Goal: Information Seeking & Learning: Learn about a topic

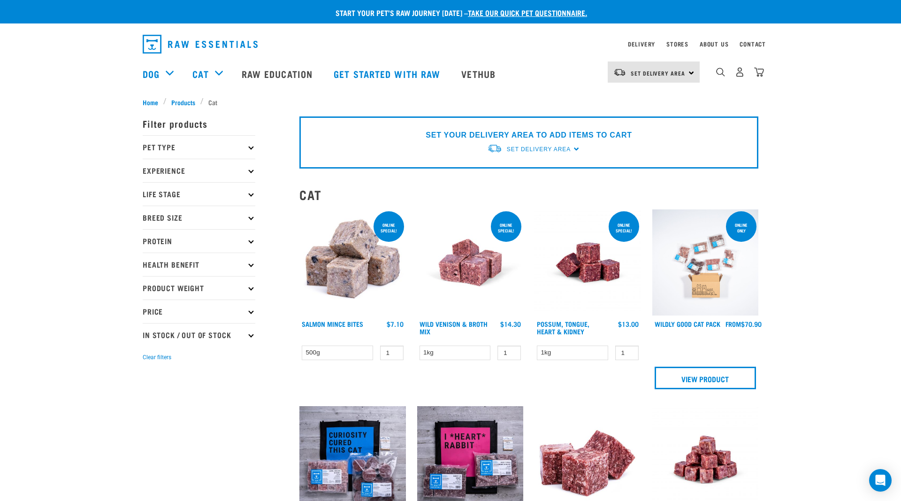
click at [246, 150] on p "Pet Type" at bounding box center [199, 146] width 113 height 23
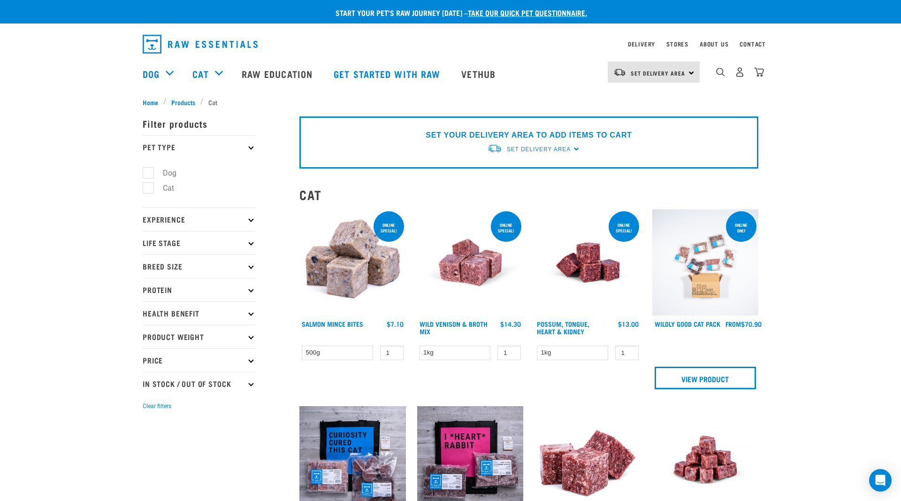
click at [148, 188] on label "Cat" at bounding box center [163, 188] width 30 height 12
click at [144, 188] on input "Cat" at bounding box center [146, 186] width 6 height 6
checkbox input "true"
click at [168, 121] on p "Filter products" at bounding box center [199, 123] width 113 height 23
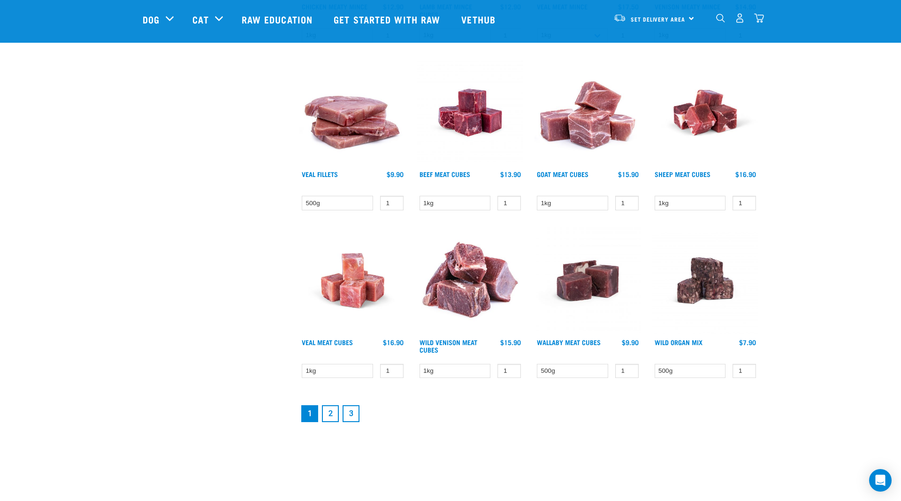
scroll to position [1148, 0]
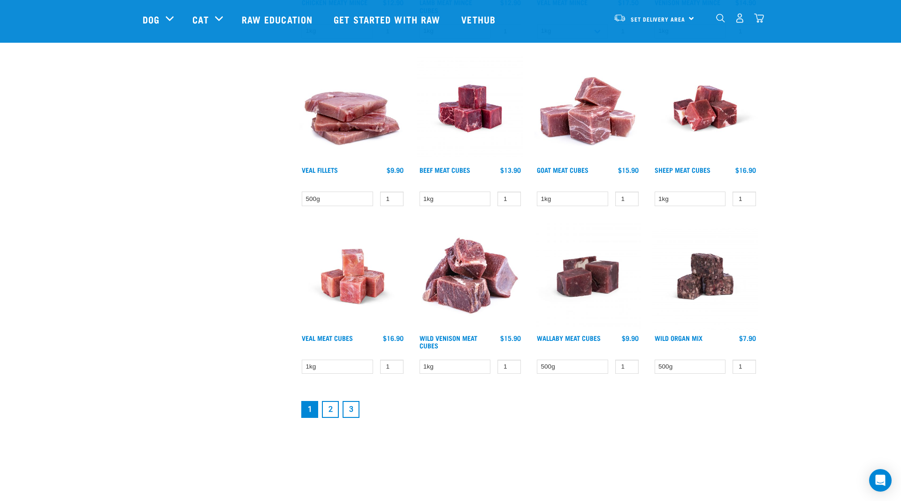
click at [326, 408] on link "2" at bounding box center [330, 409] width 17 height 17
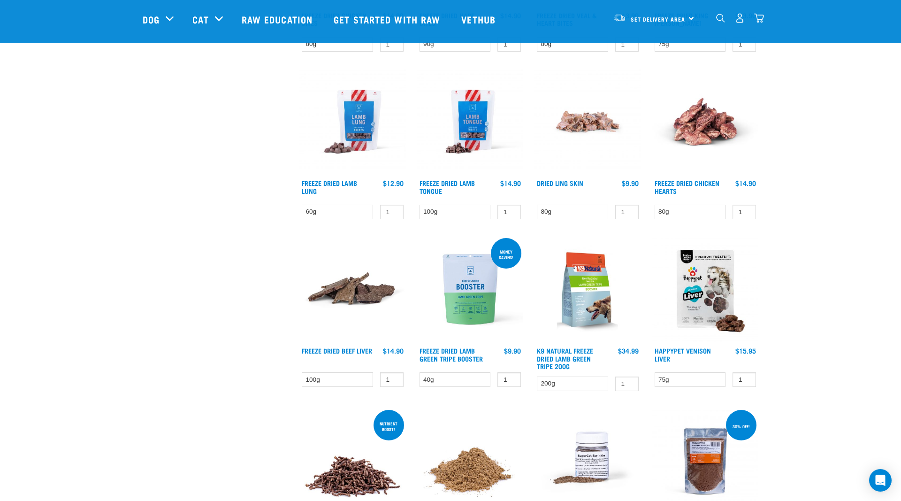
scroll to position [670, 0]
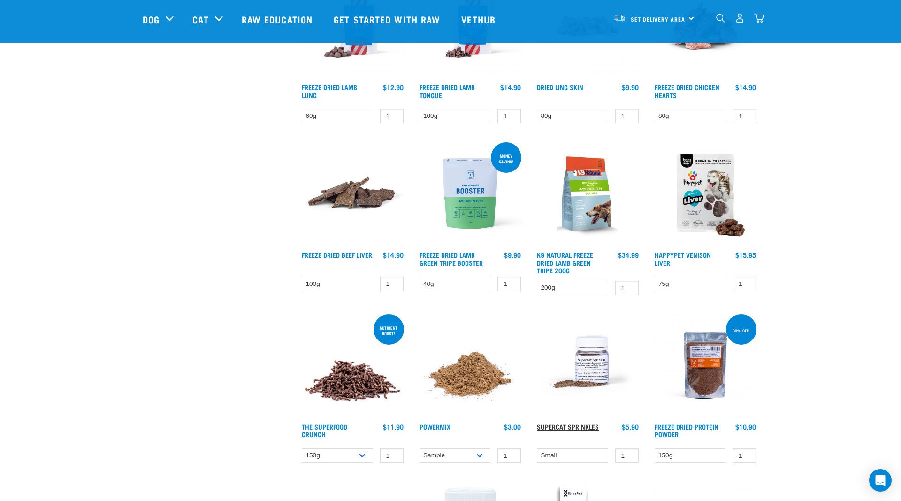
click at [565, 428] on link "Supercat Sprinkles" at bounding box center [568, 426] width 62 height 3
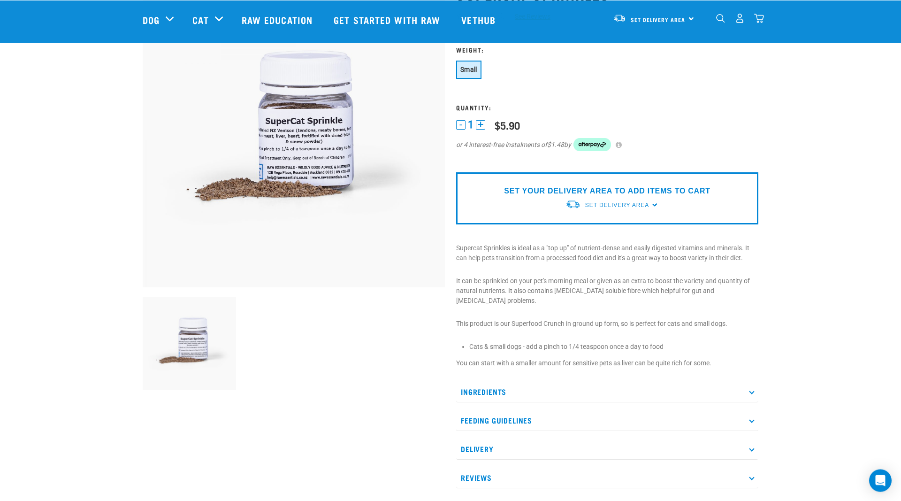
scroll to position [96, 0]
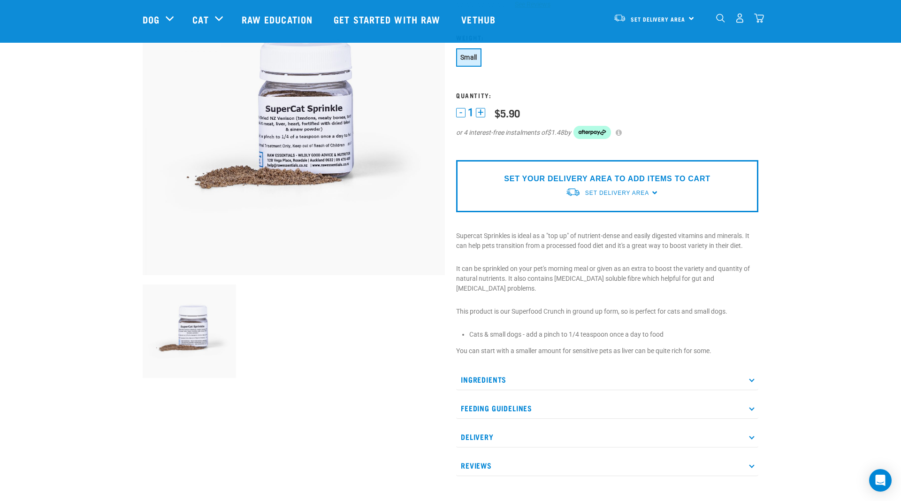
click at [485, 370] on p "Ingredients" at bounding box center [607, 379] width 302 height 21
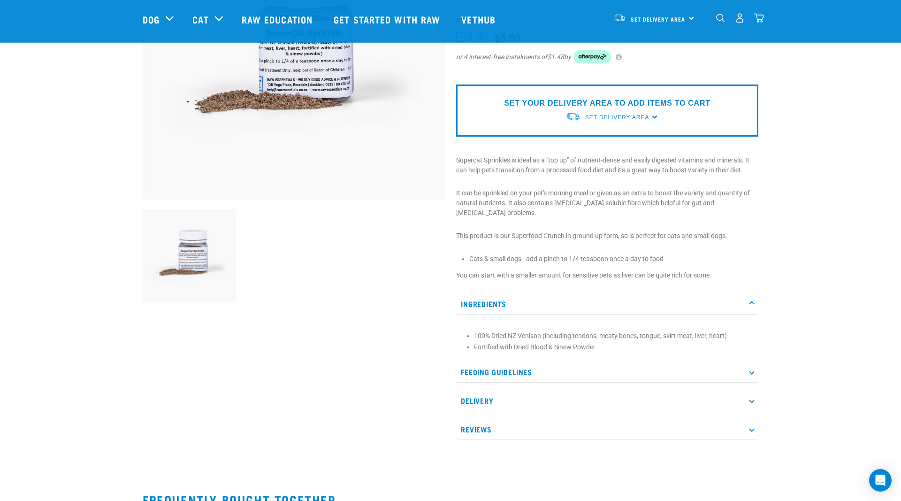
scroll to position [191, 0]
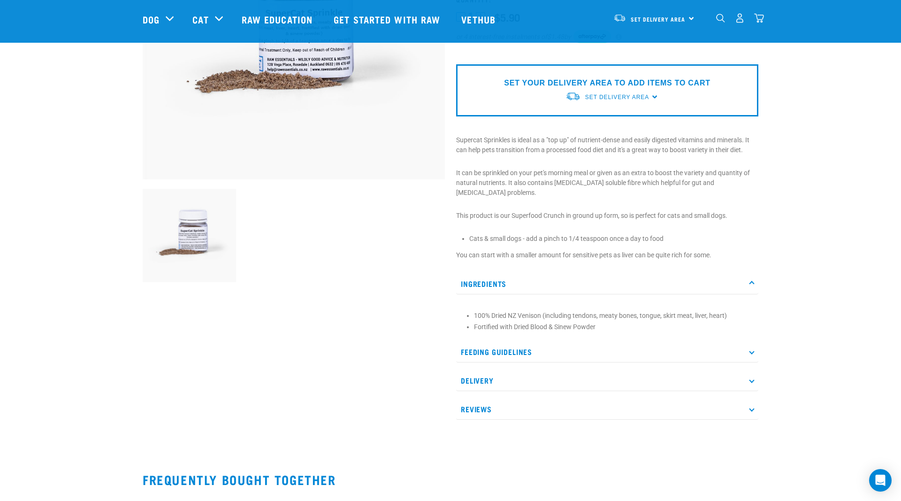
click at [510, 344] on p "Feeding Guidelines" at bounding box center [607, 351] width 302 height 21
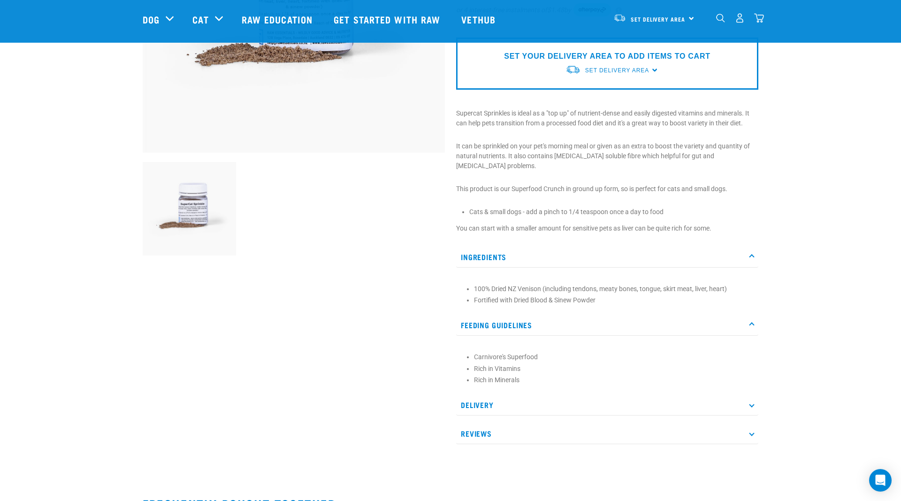
scroll to position [239, 0]
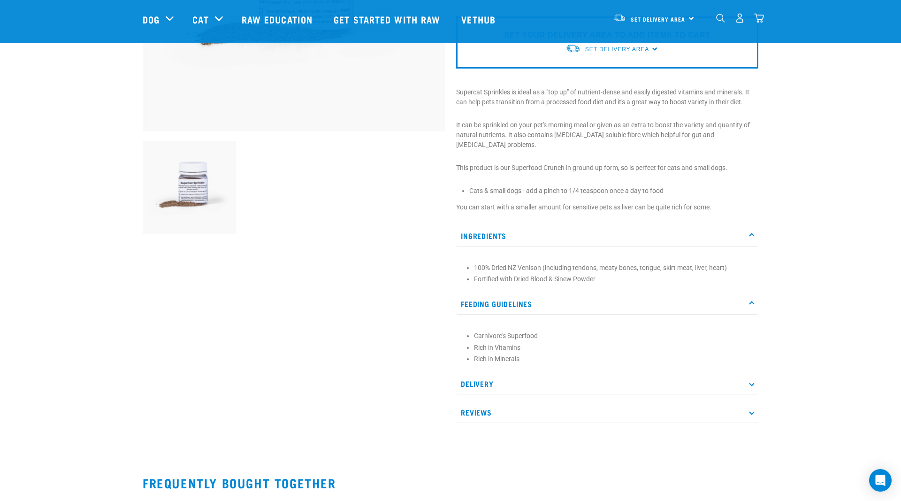
click at [482, 377] on p "Delivery" at bounding box center [607, 383] width 302 height 21
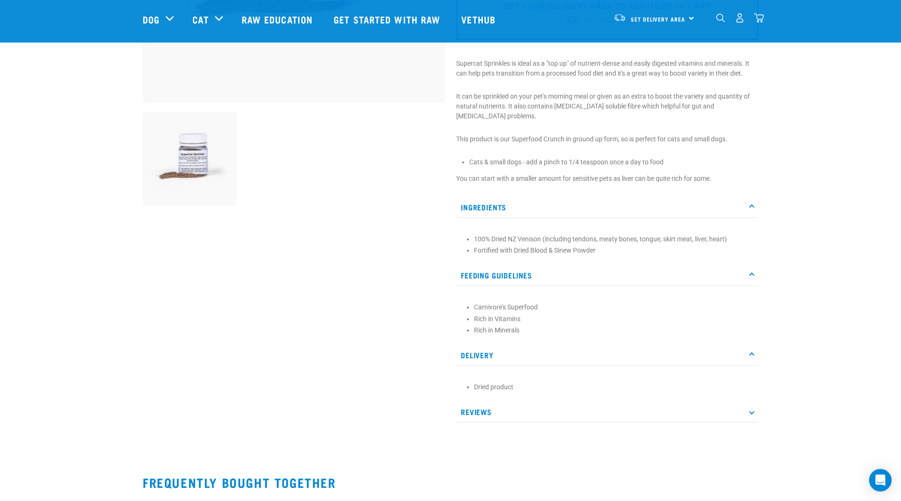
scroll to position [287, 0]
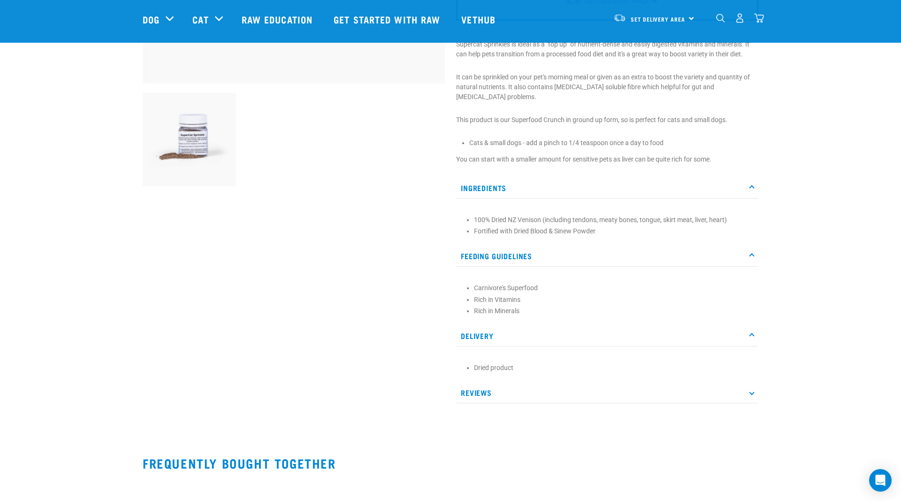
click at [481, 384] on p "Reviews" at bounding box center [607, 392] width 302 height 21
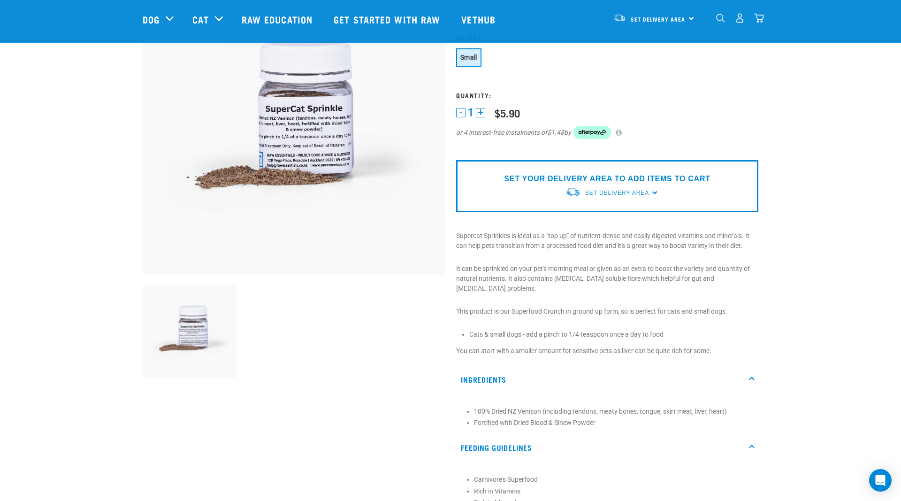
scroll to position [0, 0]
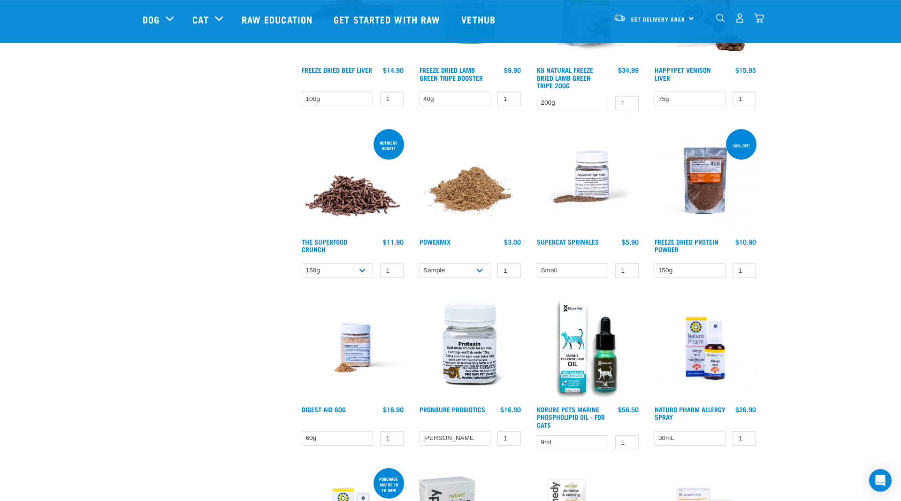
scroll to position [909, 0]
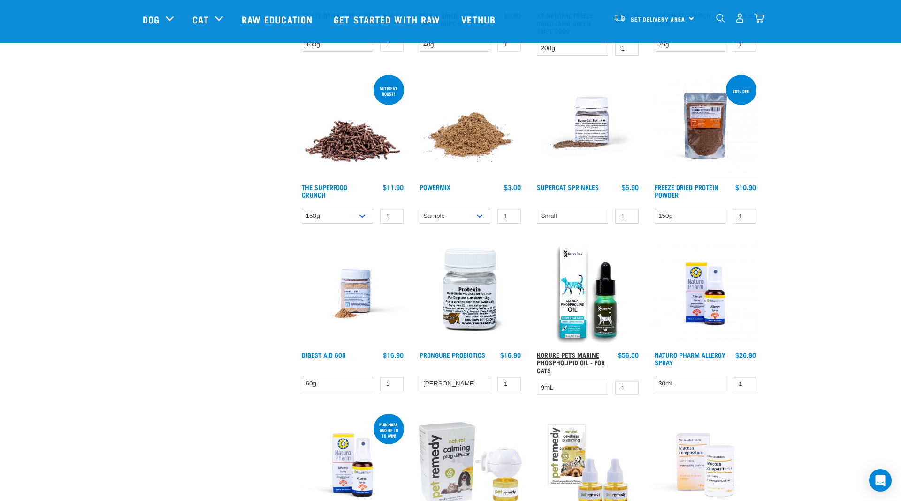
click at [549, 363] on link "Korure Pets Marine Phospholipid Oil - for Cats" at bounding box center [571, 362] width 68 height 18
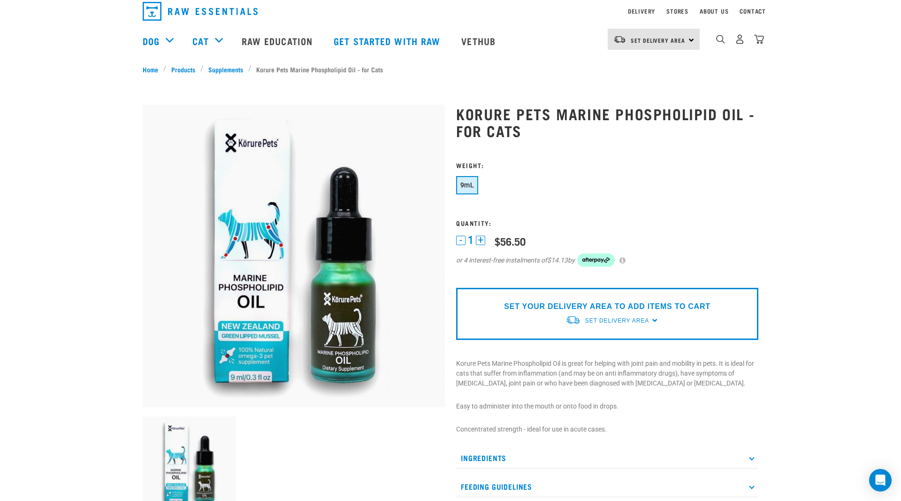
scroll to position [48, 0]
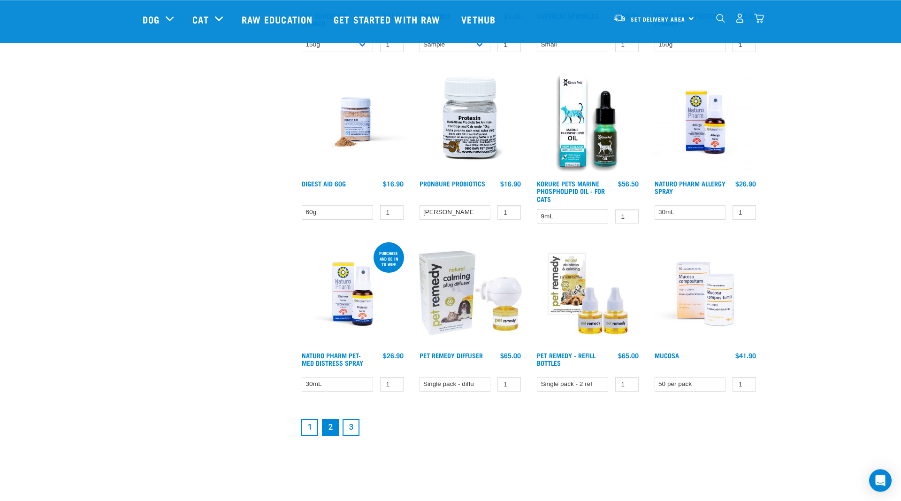
scroll to position [1100, 0]
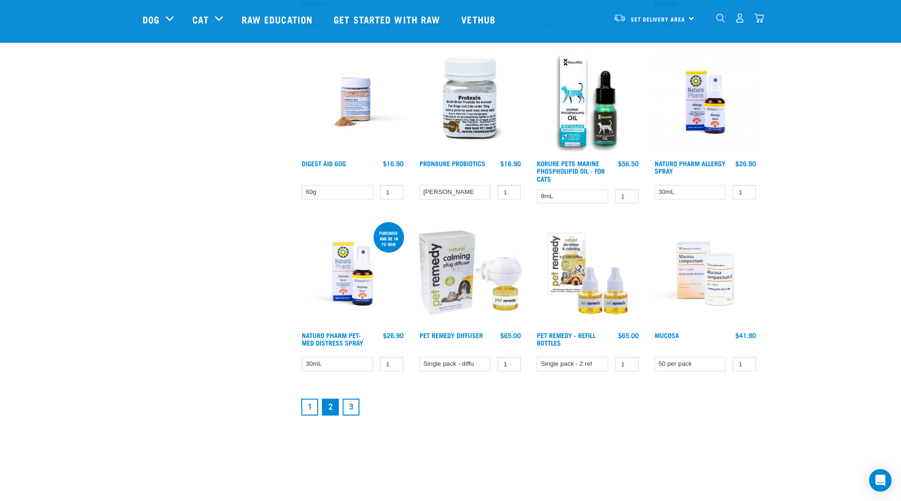
click at [353, 409] on link "3" at bounding box center [350, 406] width 17 height 17
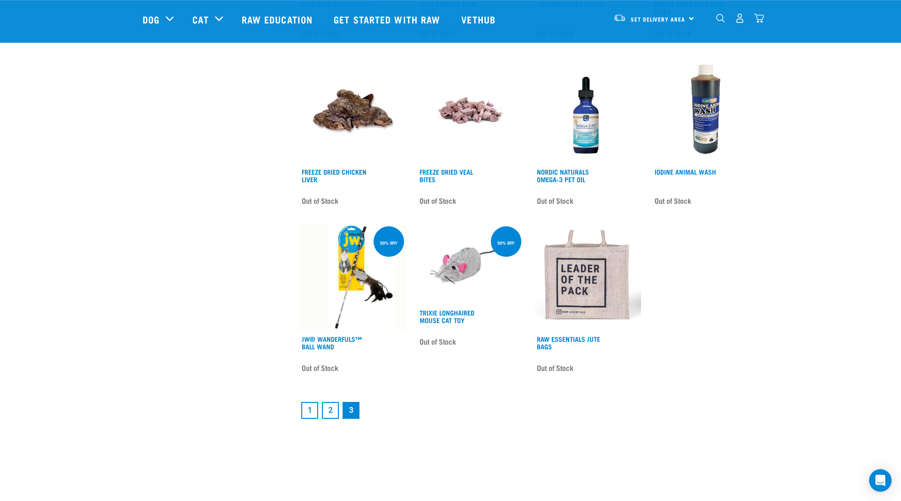
scroll to position [1148, 0]
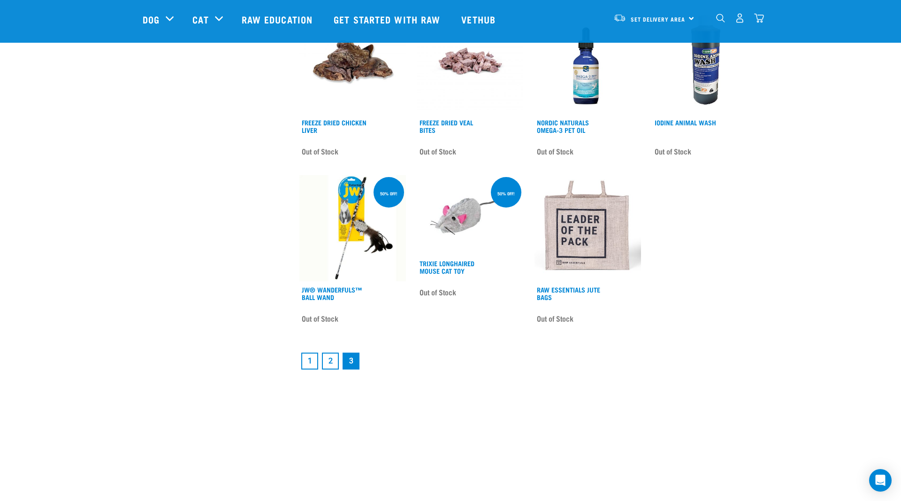
click at [315, 352] on link "1" at bounding box center [309, 360] width 17 height 17
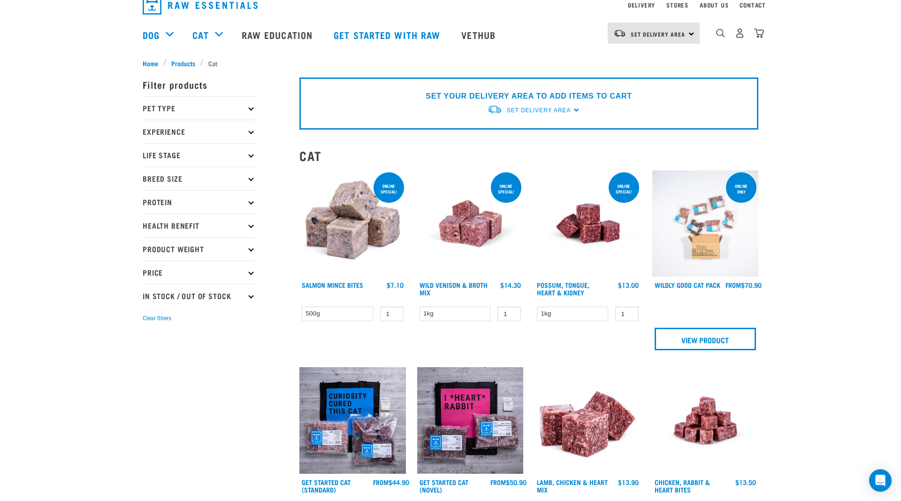
scroll to position [48, 0]
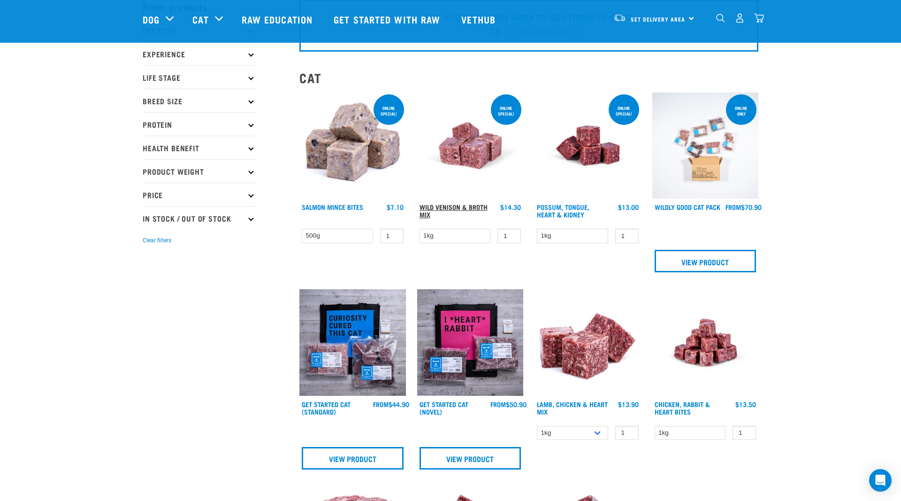
click at [433, 211] on link "Wild Venison & Broth Mix" at bounding box center [453, 210] width 68 height 11
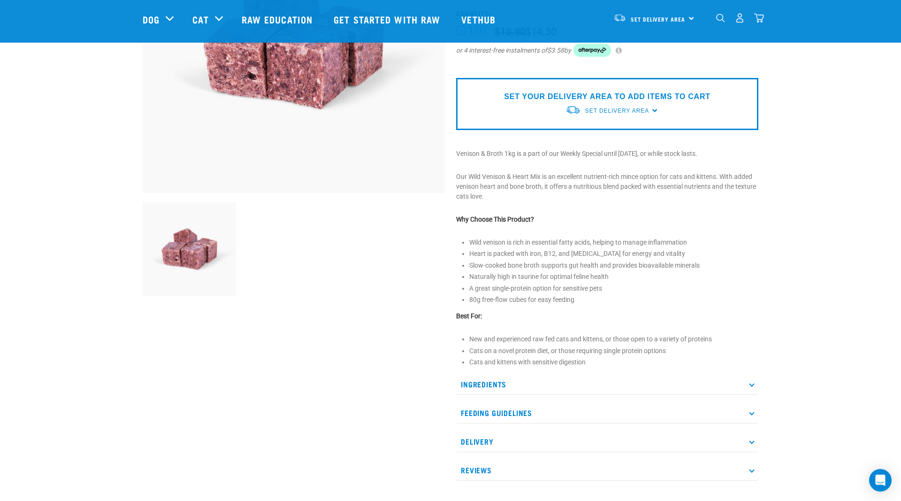
scroll to position [191, 0]
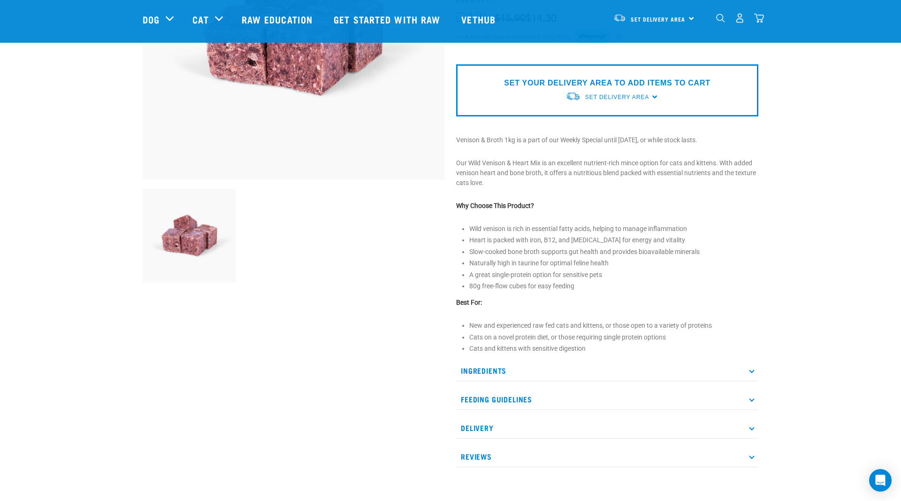
click at [491, 370] on p "Ingredients" at bounding box center [607, 370] width 302 height 21
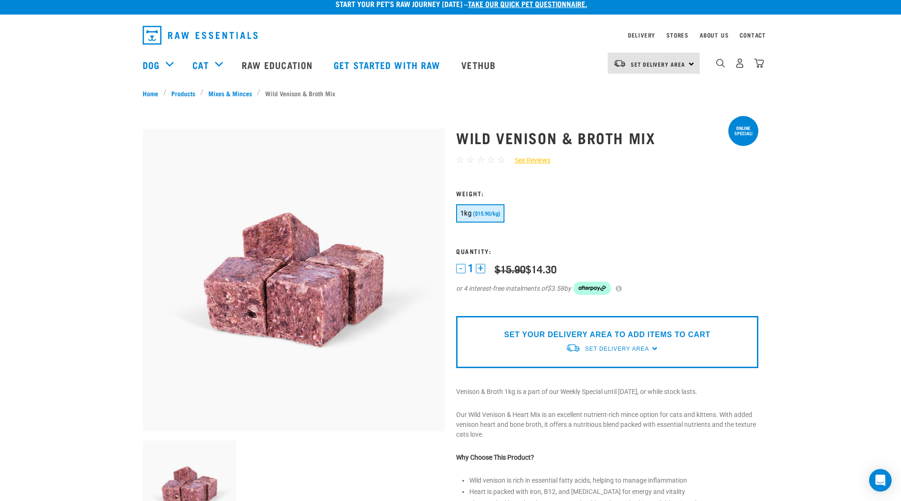
scroll to position [0, 0]
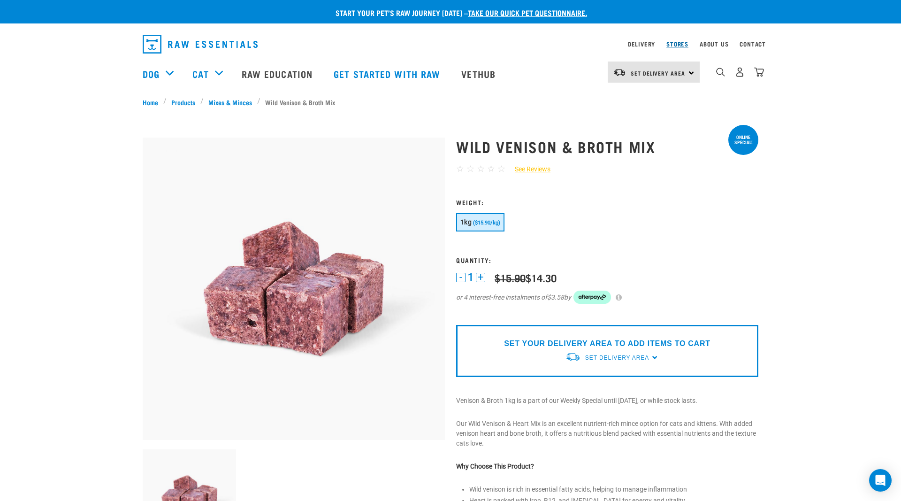
click at [670, 45] on link "Stores" at bounding box center [677, 43] width 22 height 3
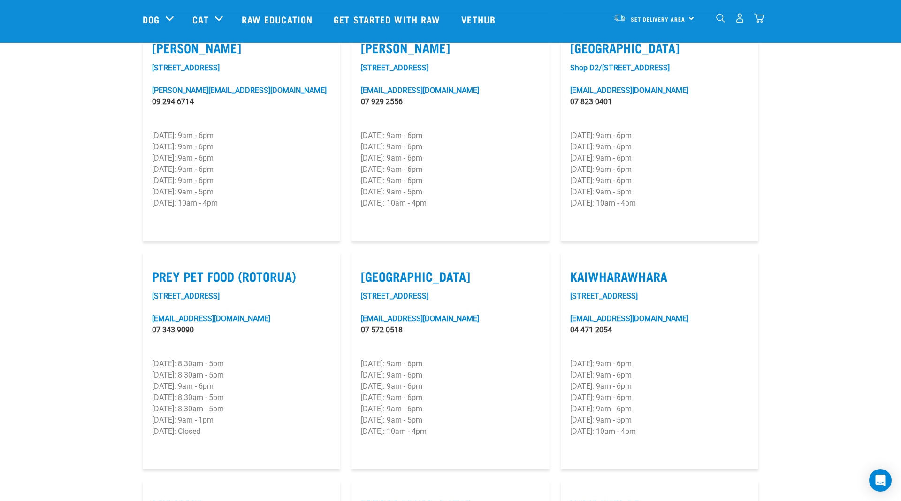
scroll to position [1005, 0]
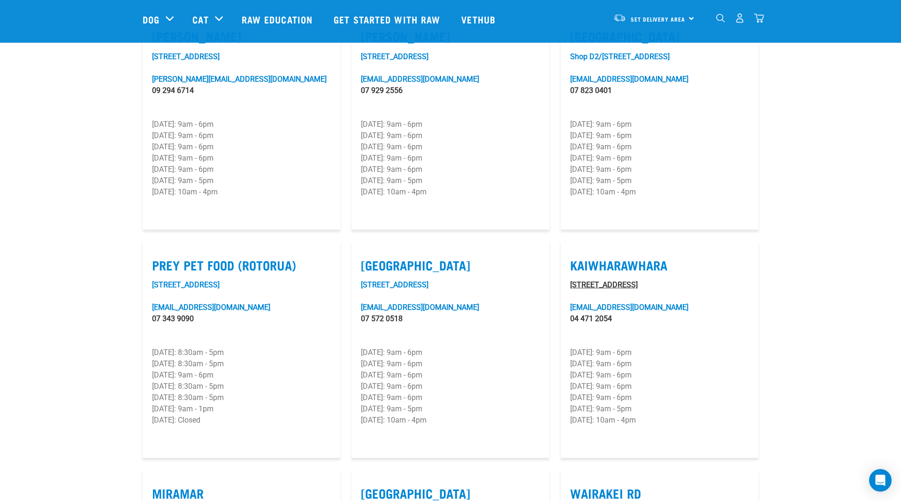
click at [595, 280] on link "[STREET_ADDRESS]" at bounding box center [604, 284] width 68 height 9
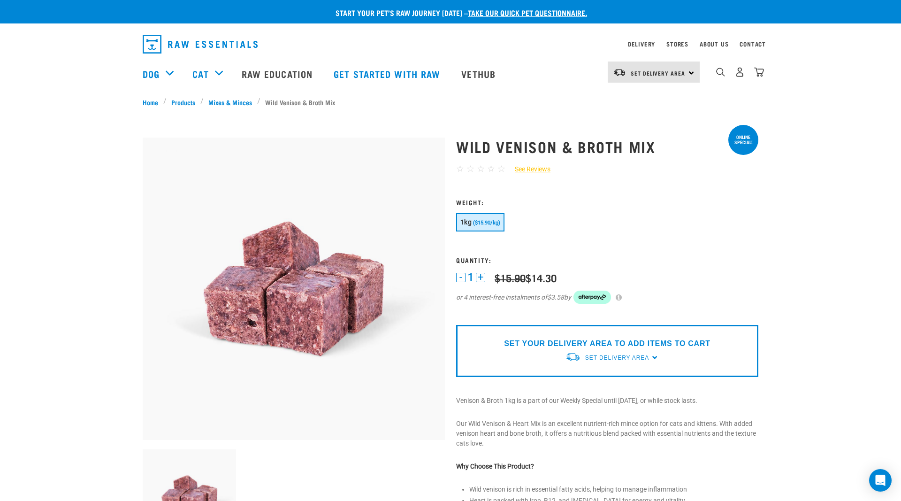
click at [590, 350] on div "Set Delivery Area" at bounding box center [617, 357] width 64 height 17
click at [583, 382] on link "[GEOGRAPHIC_DATA]" at bounding box center [611, 379] width 93 height 15
click at [637, 357] on span "Set Delivery Area" at bounding box center [617, 357] width 64 height 7
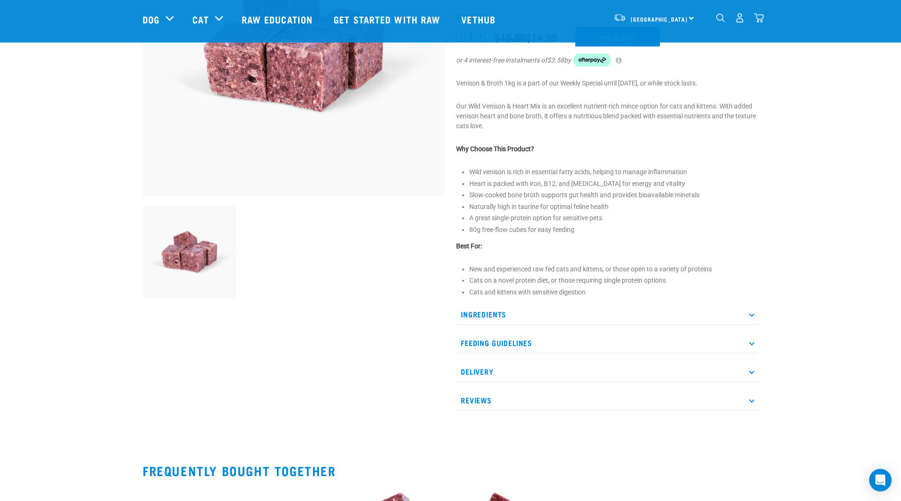
scroll to position [191, 0]
